Goal: Transaction & Acquisition: Purchase product/service

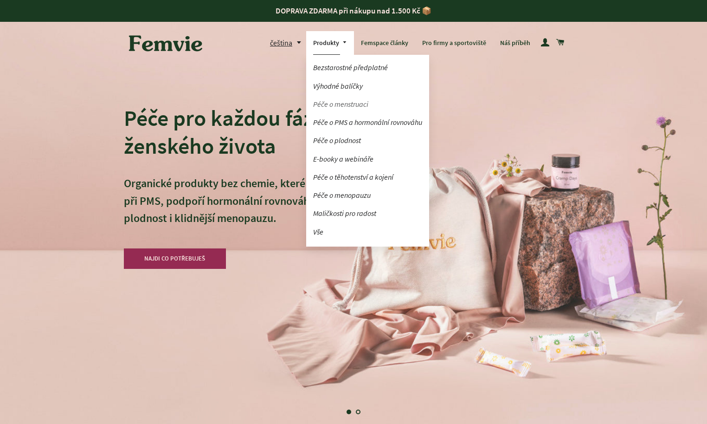
click at [335, 102] on link "Péče o menstruaci" at bounding box center [367, 104] width 123 height 16
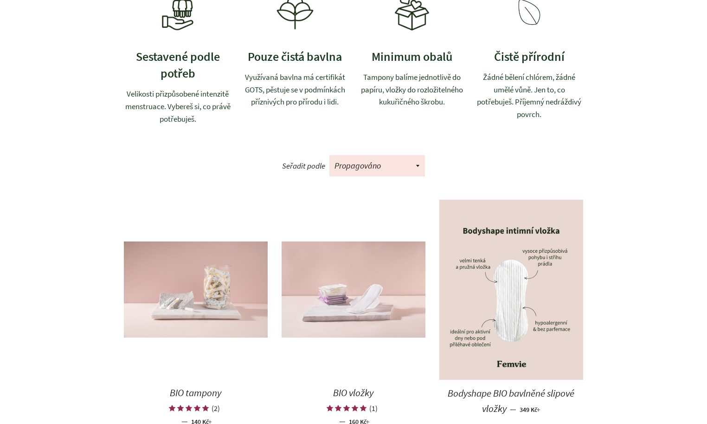
scroll to position [350, 0]
click at [323, 311] on img at bounding box center [354, 289] width 144 height 96
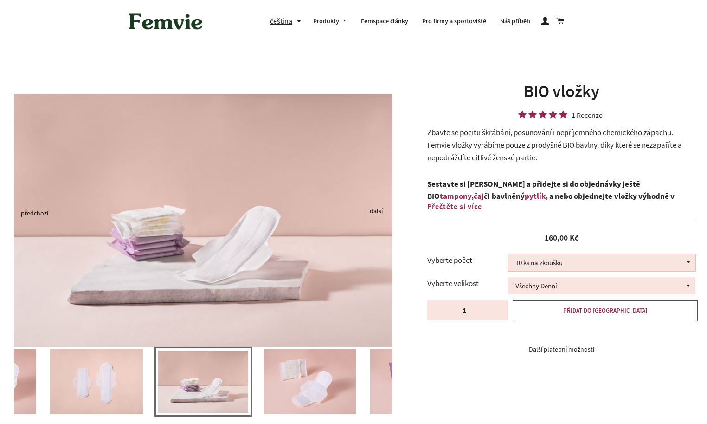
click at [547, 259] on select "10 ks na zkoušku 30 ks 100 ks" at bounding box center [602, 262] width 188 height 17
select select "100 ks"
click at [508, 254] on select "10 ks na zkoušku 30 ks 100 ks" at bounding box center [602, 262] width 188 height 17
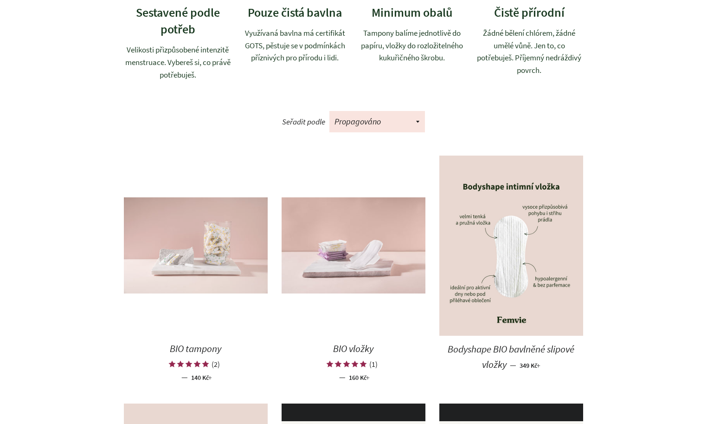
scroll to position [394, 0]
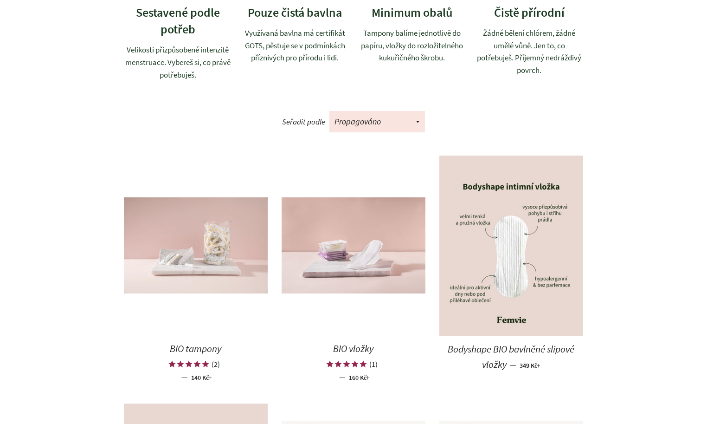
click at [201, 265] on img at bounding box center [196, 245] width 144 height 96
